Goal: Entertainment & Leisure: Consume media (video, audio)

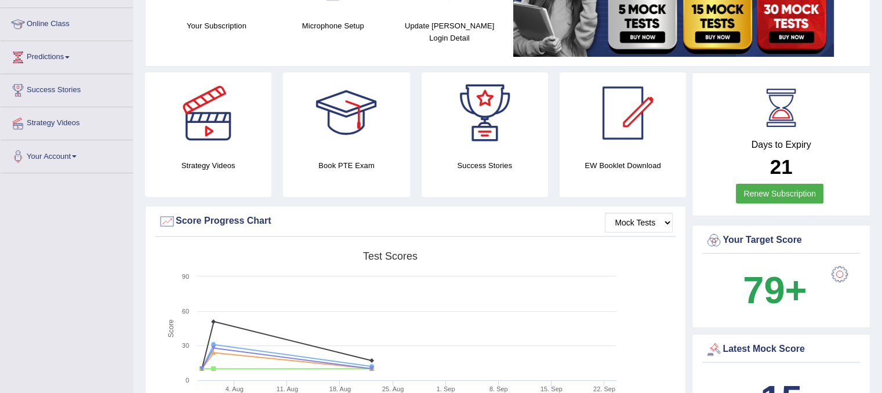
scroll to position [148, 0]
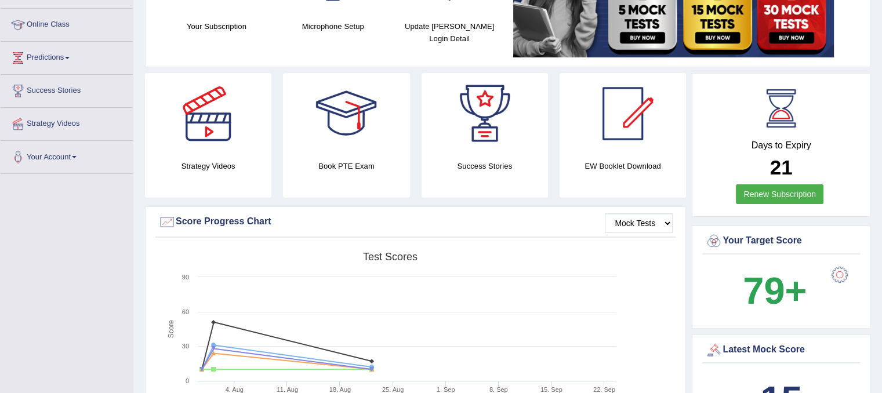
click at [255, 187] on div "Strategy Videos" at bounding box center [208, 135] width 126 height 125
click at [204, 121] on div at bounding box center [208, 113] width 81 height 81
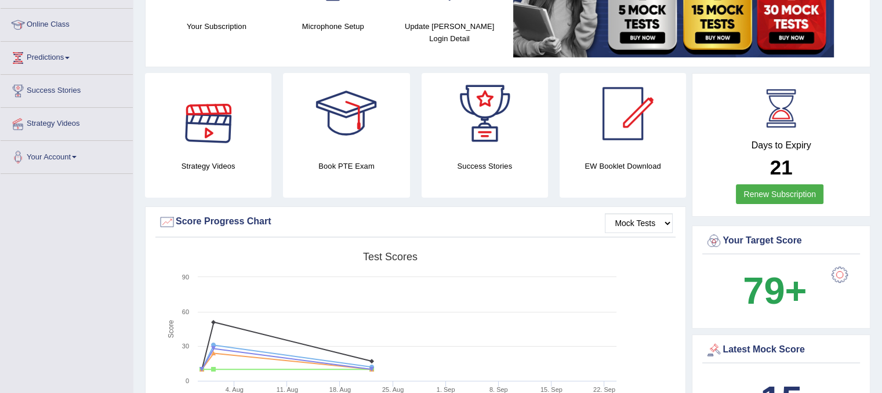
click at [204, 121] on div at bounding box center [208, 113] width 81 height 81
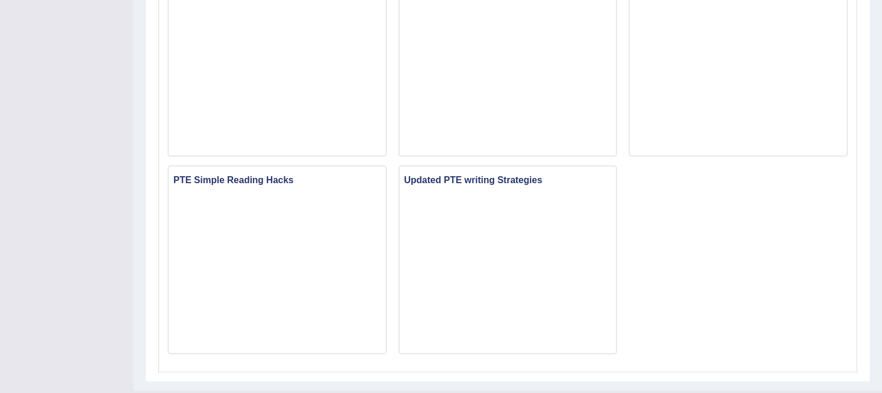
scroll to position [825, 0]
